Goal: Transaction & Acquisition: Purchase product/service

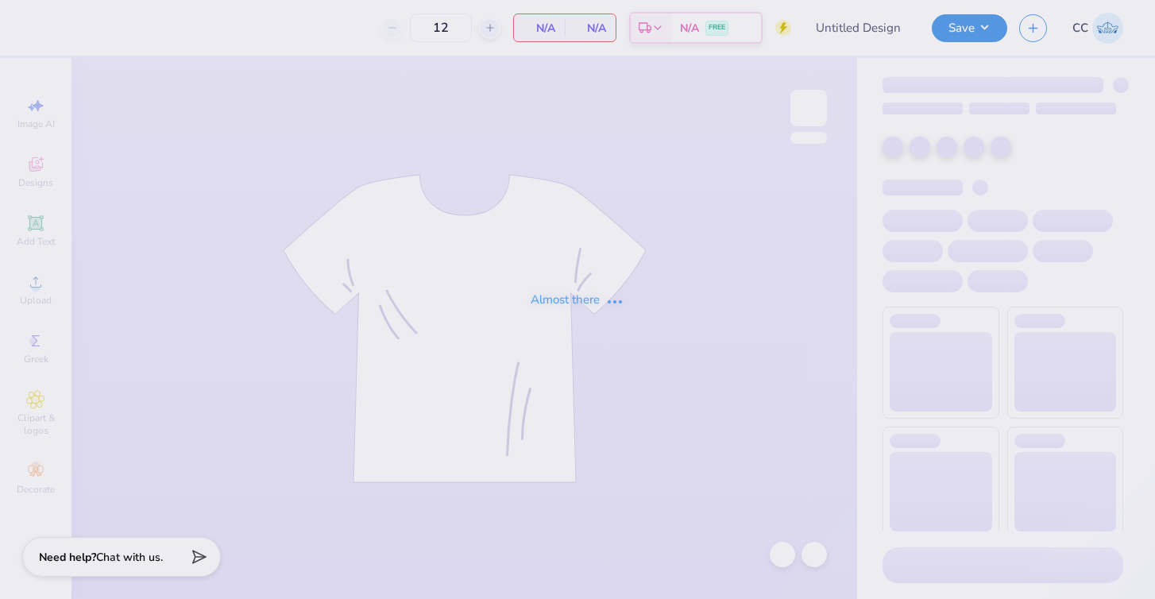
type input "air balloon hoodie"
type input "100"
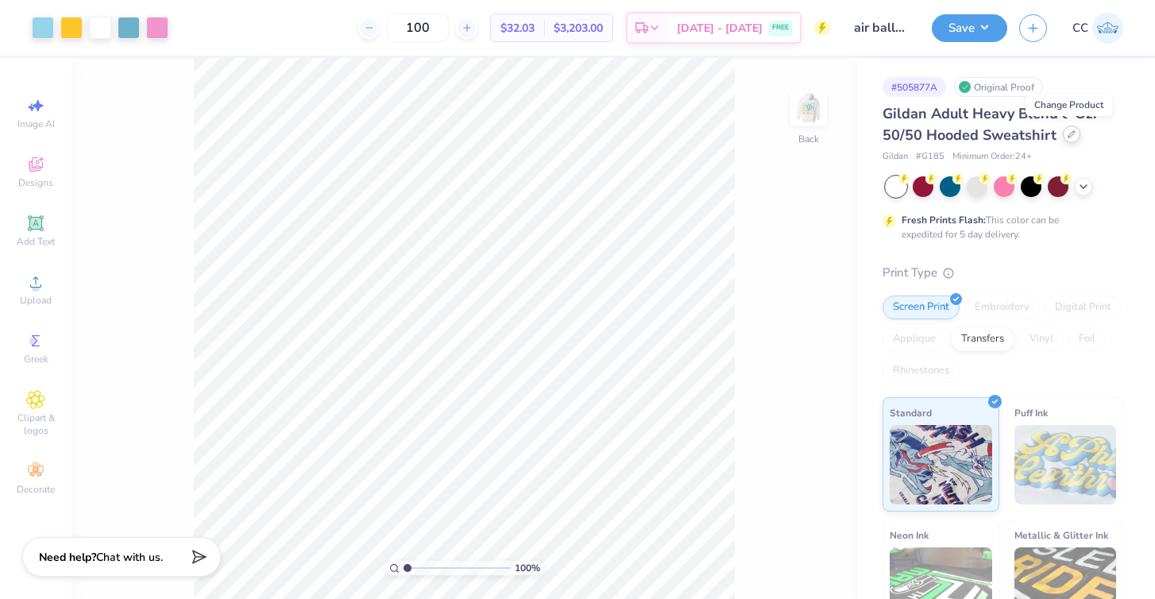
click at [1068, 137] on icon at bounding box center [1072, 134] width 8 height 8
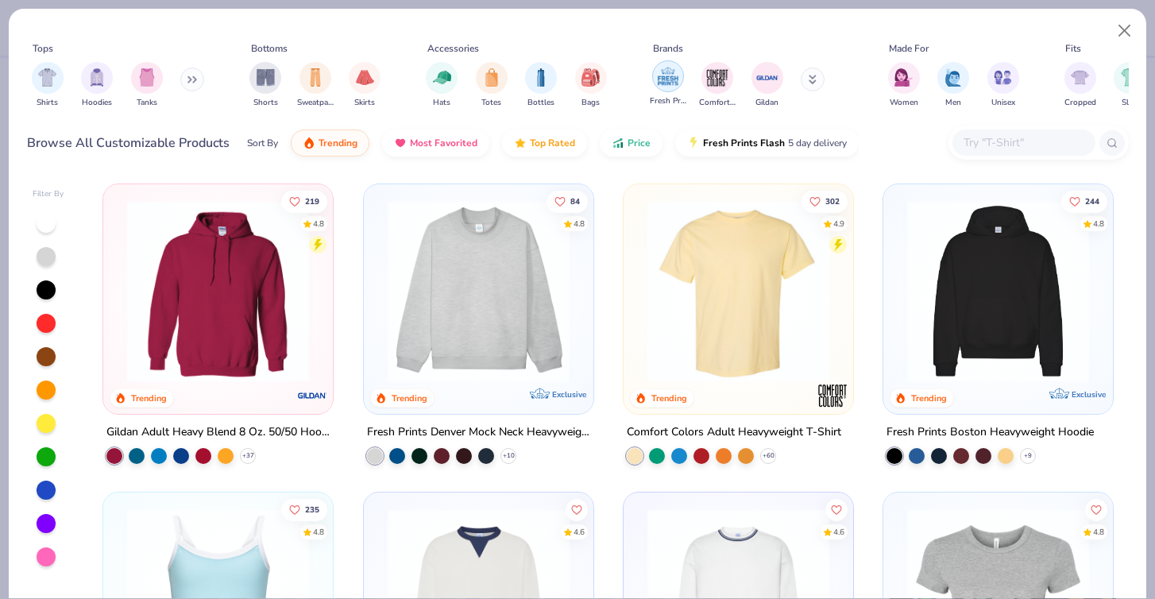
click at [663, 83] on img "filter for Fresh Prints" at bounding box center [668, 76] width 24 height 24
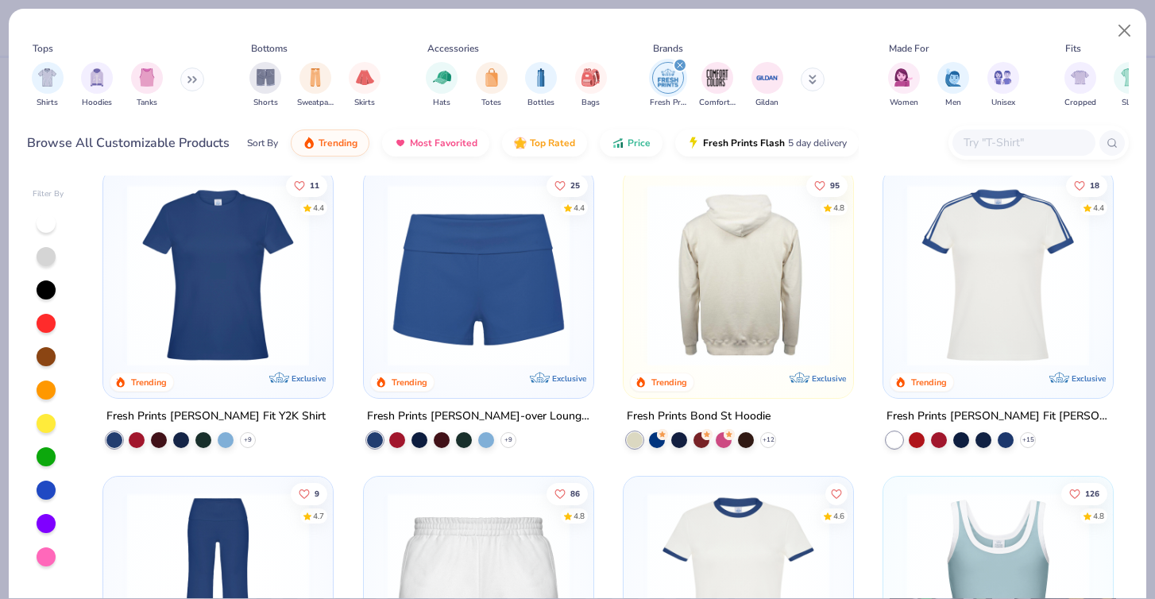
scroll to position [628, 0]
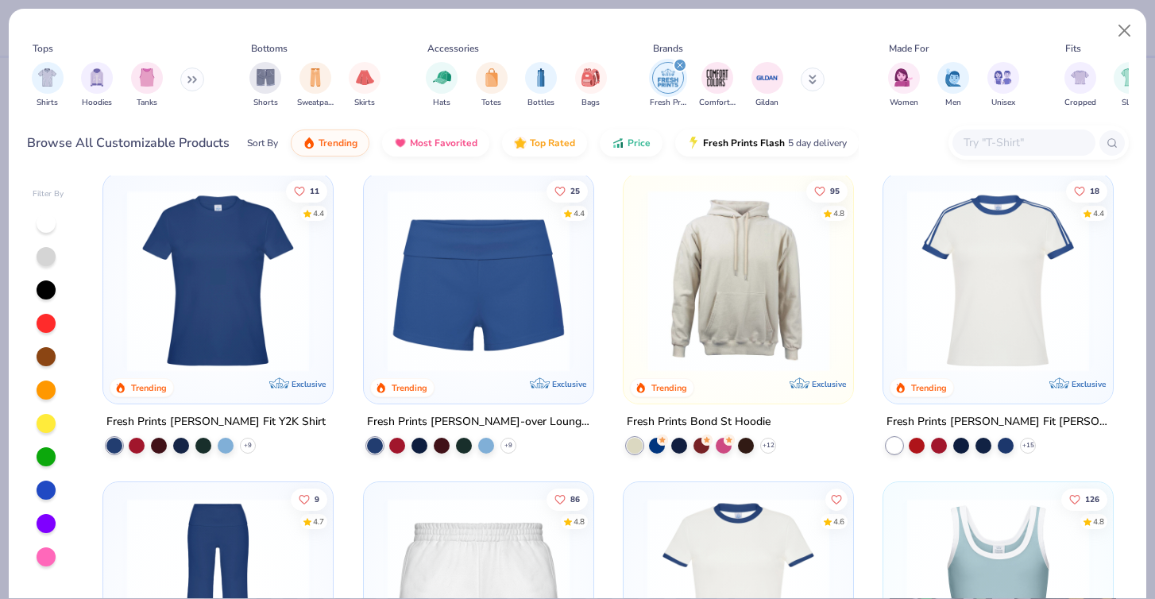
click at [639, 298] on img at bounding box center [541, 280] width 198 height 182
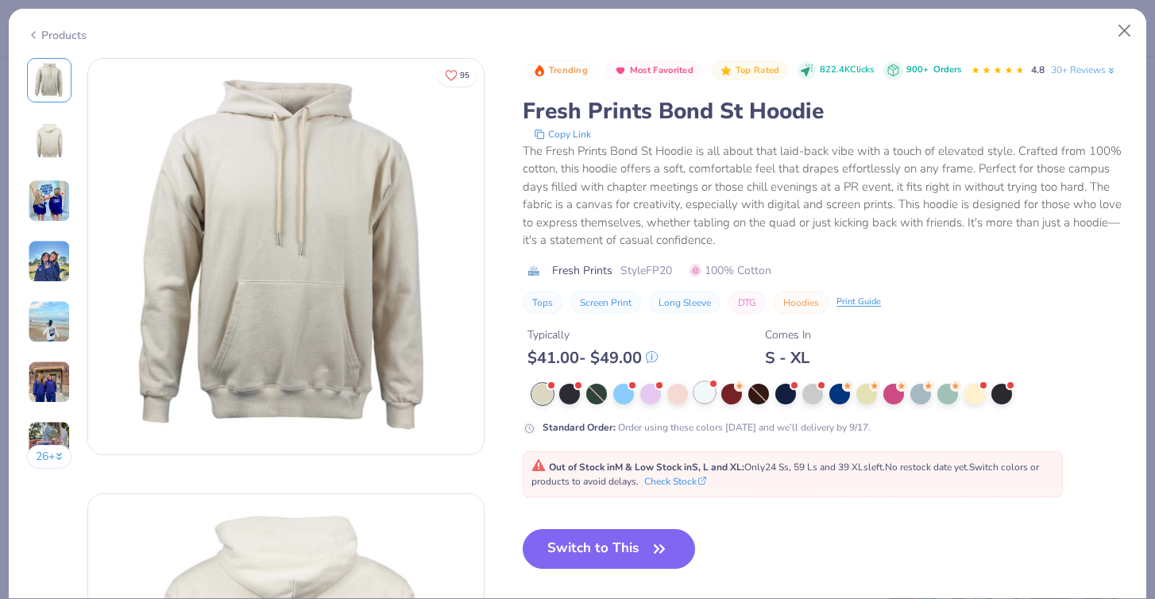
click at [713, 392] on div at bounding box center [704, 392] width 21 height 21
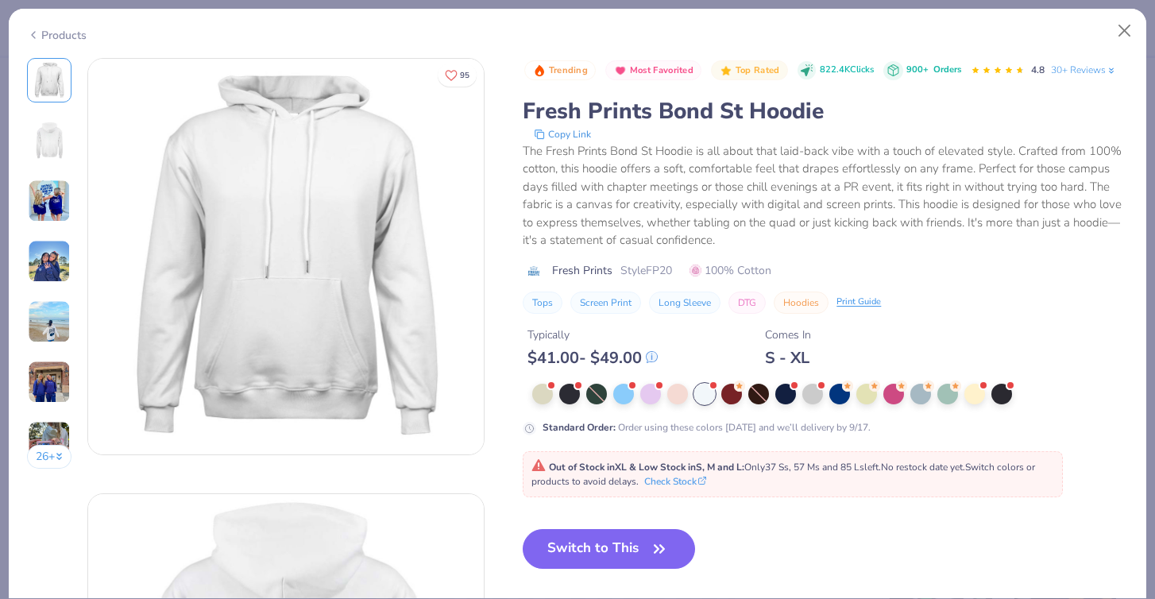
click at [65, 34] on div "Products" at bounding box center [57, 35] width 60 height 17
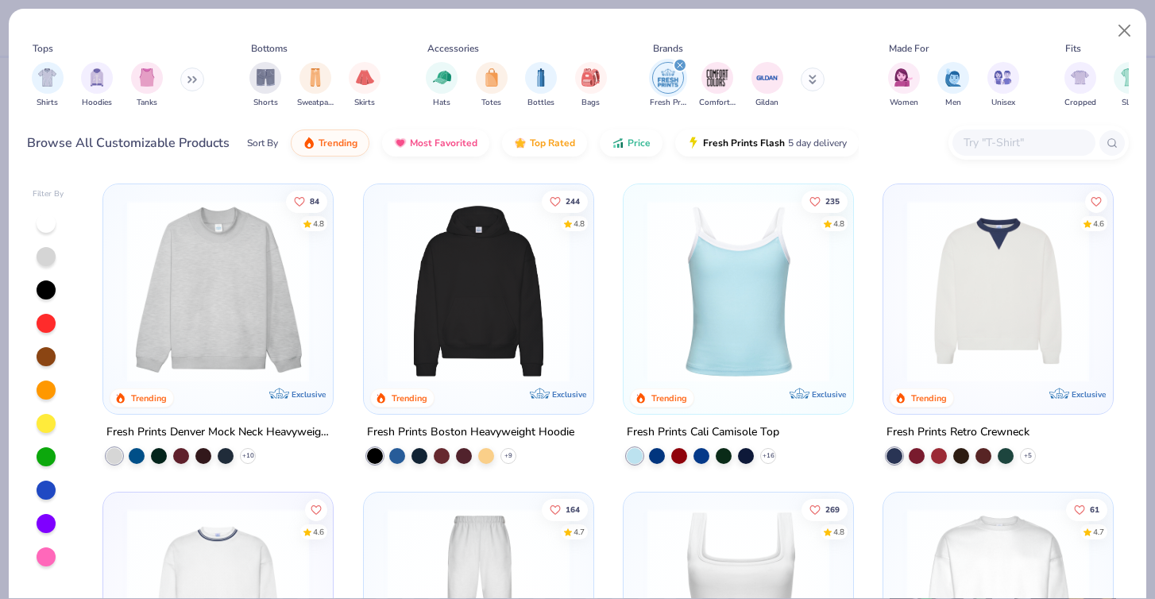
scroll to position [-2, 0]
click at [523, 283] on div "84 4.8 Trending Exclusive Fresh Prints Denver Mock Neck Heavyweight Sweatshirt …" at bounding box center [608, 387] width 1041 height 423
click at [523, 283] on img at bounding box center [479, 291] width 198 height 182
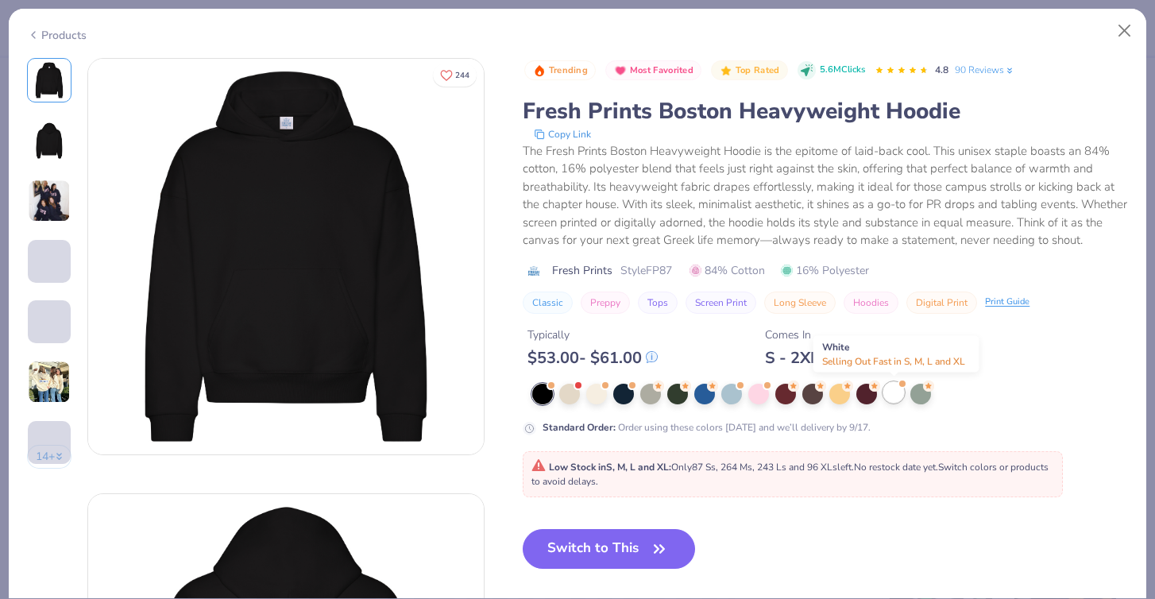
click at [889, 400] on div at bounding box center [893, 392] width 21 height 21
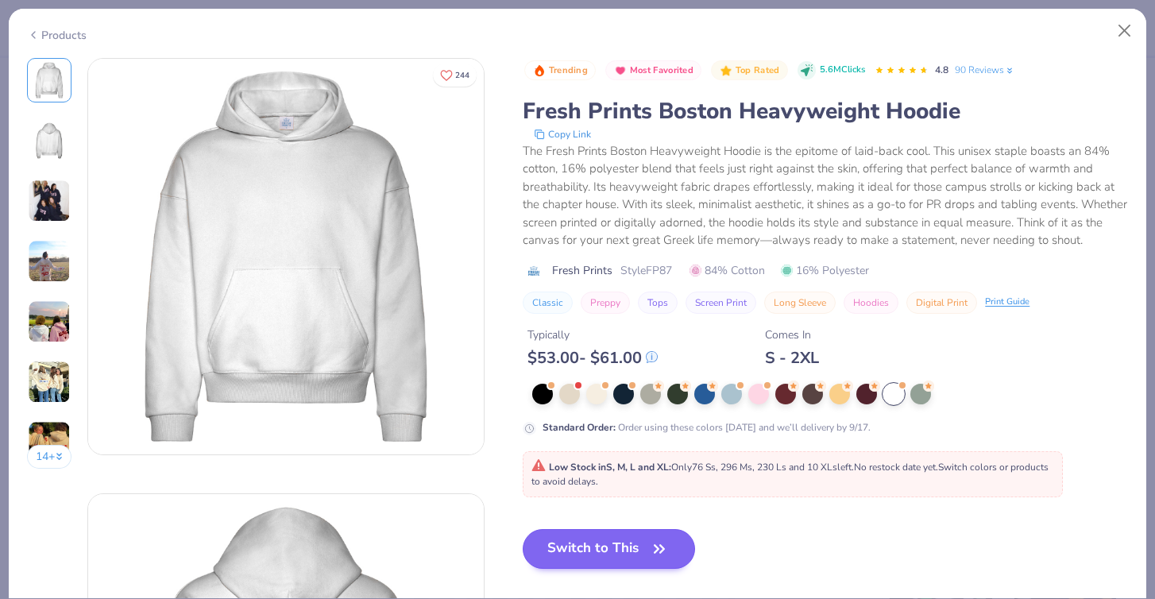
click at [647, 556] on button "Switch to This" at bounding box center [609, 549] width 172 height 40
type textarea "x"
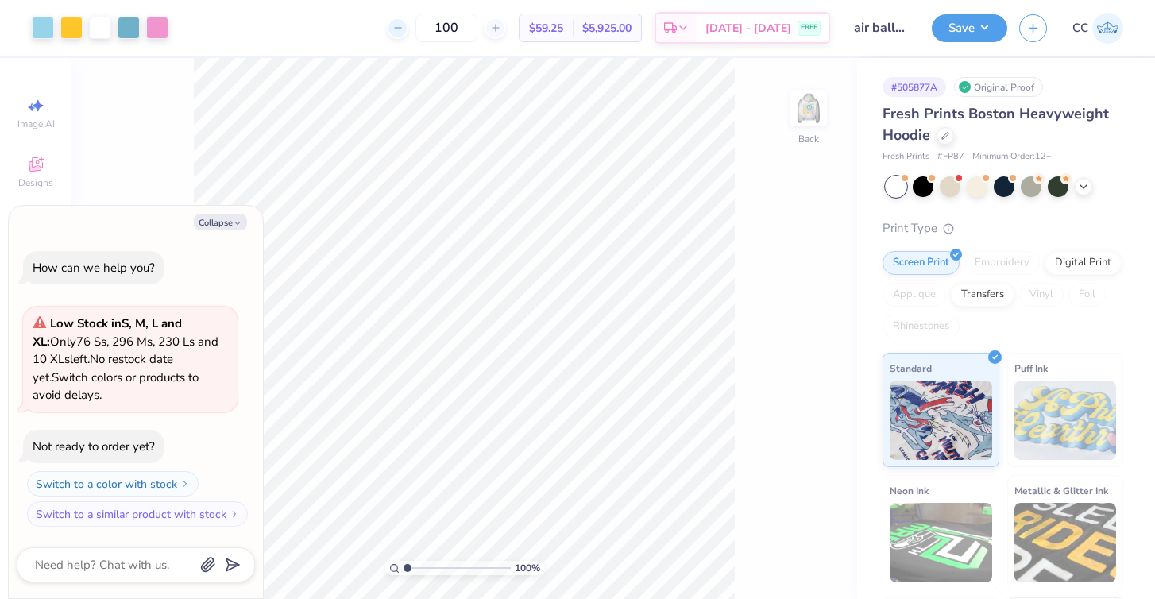
drag, startPoint x: 474, startPoint y: 24, endPoint x: 414, endPoint y: 25, distance: 60.4
click at [414, 25] on div "100" at bounding box center [446, 28] width 119 height 29
type input "12"
